Goal: Information Seeking & Learning: Learn about a topic

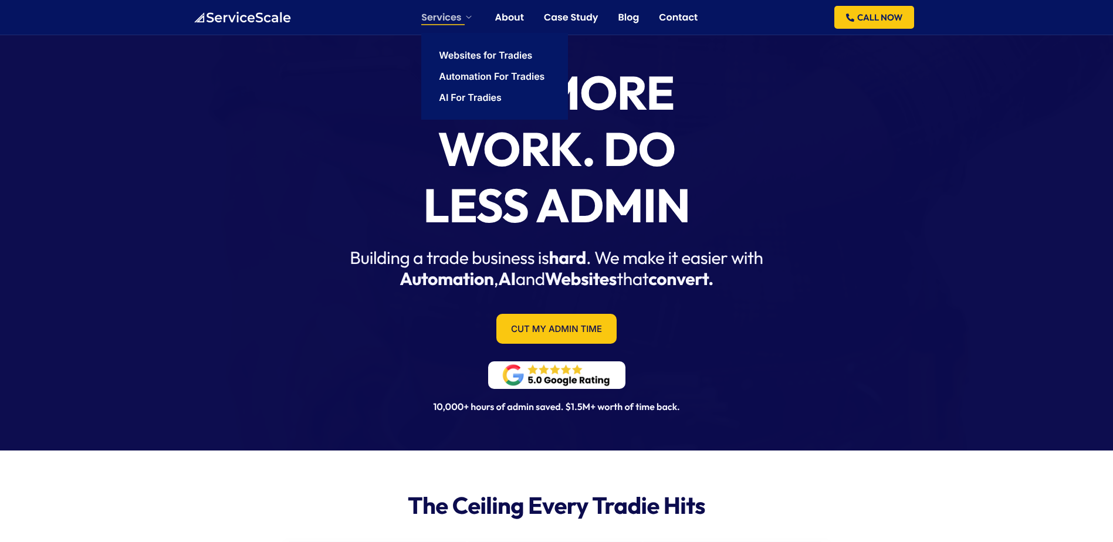
click at [462, 15] on link "Services" at bounding box center [447, 17] width 53 height 9
click at [487, 57] on link "Websites for Tradies" at bounding box center [485, 54] width 93 height 9
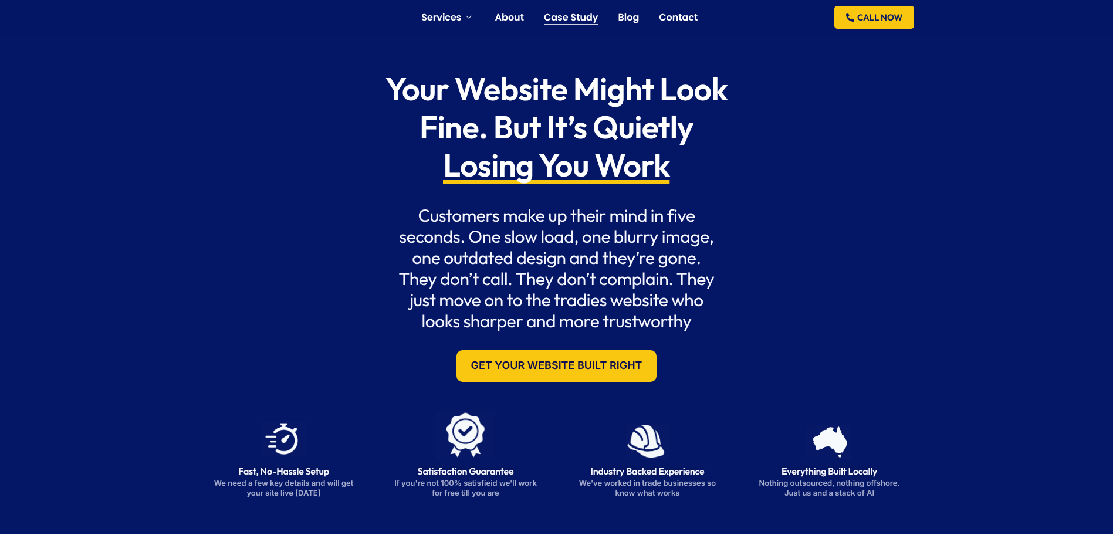
click at [582, 18] on link "Case Study" at bounding box center [571, 17] width 55 height 9
